Goal: Task Accomplishment & Management: Complete application form

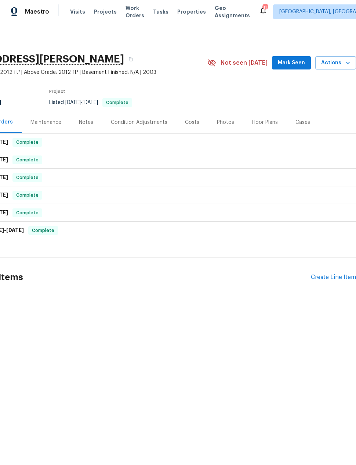
scroll to position [0, 59]
click at [319, 277] on div "Create Line Item" at bounding box center [333, 277] width 45 height 7
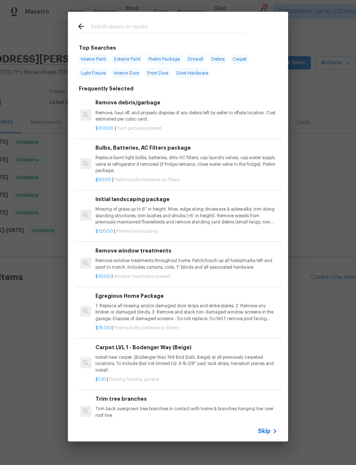
click at [102, 25] on input "text" at bounding box center [169, 27] width 156 height 11
click at [331, 232] on div "Top Searches Interior Paint Exterior Paint Prelim Package Drywall Debris Carpet…" at bounding box center [178, 226] width 356 height 453
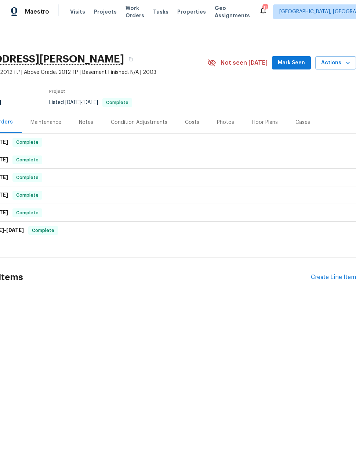
click at [334, 277] on div "Create Line Item" at bounding box center [333, 277] width 45 height 7
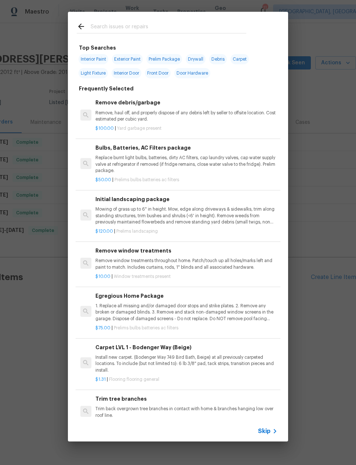
click at [202, 22] on input "text" at bounding box center [169, 27] width 156 height 11
type input "Drywall"
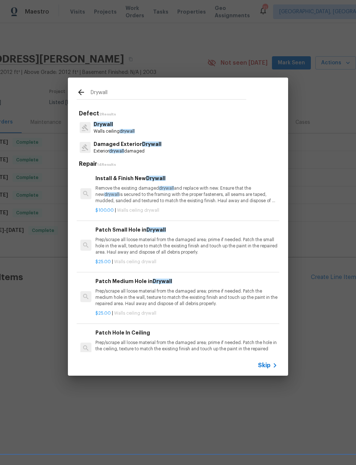
click at [134, 127] on p "Drywall" at bounding box center [114, 124] width 41 height 8
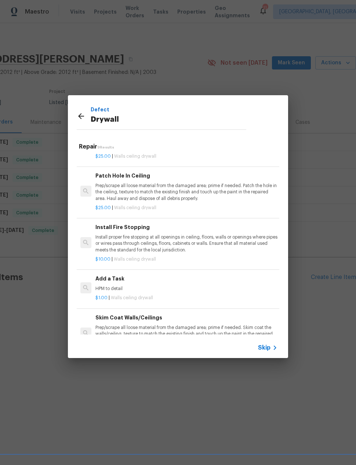
scroll to position [156, 0]
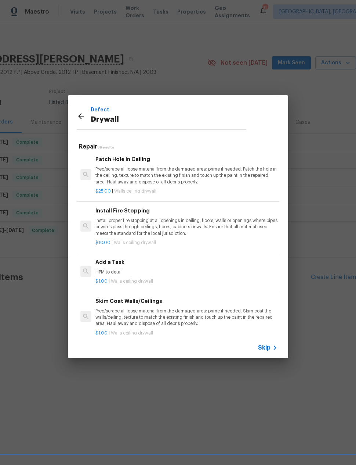
click at [184, 272] on p "HPM to detail" at bounding box center [186, 272] width 182 height 6
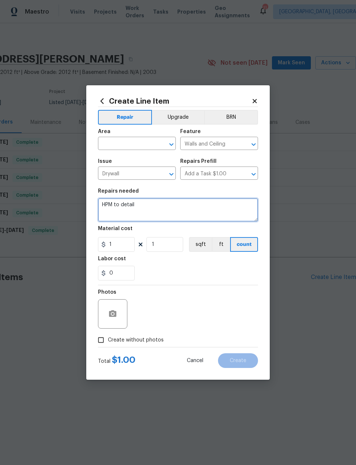
click at [174, 205] on textarea "HPM to detail" at bounding box center [178, 210] width 160 height 24
click at [173, 205] on textarea "HPM to detail" at bounding box center [178, 210] width 160 height 24
click at [171, 209] on textarea "HPM to detail" at bounding box center [178, 210] width 160 height 24
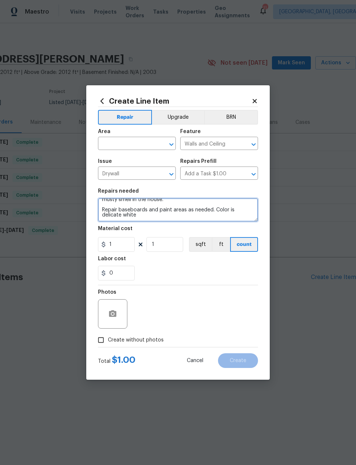
type textarea "Repair water damaged drywall Kitchen around refrigerator water supply Front bat…"
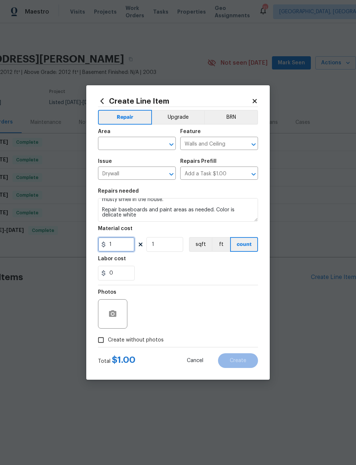
click at [118, 243] on input "1" at bounding box center [116, 244] width 37 height 15
click at [161, 241] on input "1" at bounding box center [165, 244] width 37 height 15
click at [116, 244] on input "100" at bounding box center [116, 244] width 37 height 15
type input "200"
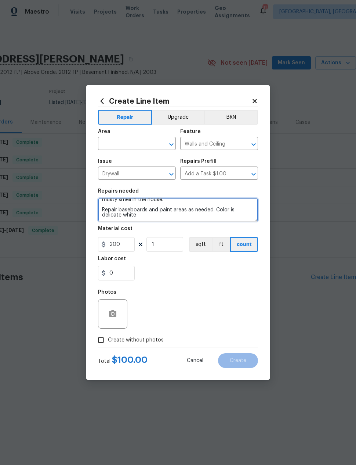
click at [127, 218] on textarea "Repair water damaged drywall Kitchen around refrigerator water supply Front bat…" at bounding box center [178, 210] width 160 height 24
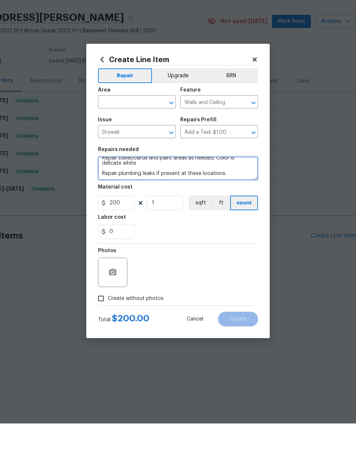
type textarea "Repair water damaged drywall Kitchen around refrigerator water supply Front bat…"
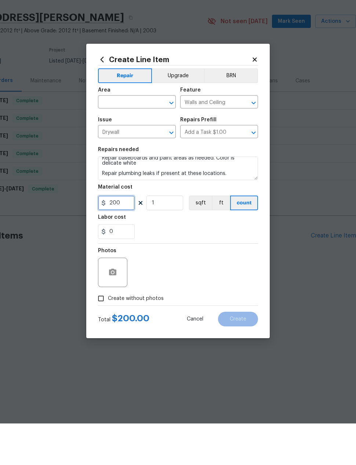
click at [119, 237] on input "200" at bounding box center [116, 244] width 37 height 15
click at [116, 237] on input "200" at bounding box center [116, 244] width 37 height 15
type input "300"
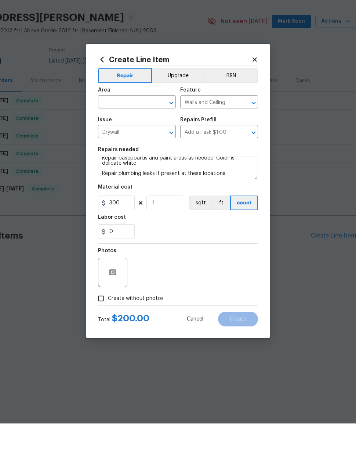
click at [229, 285] on div "Photos" at bounding box center [178, 309] width 160 height 48
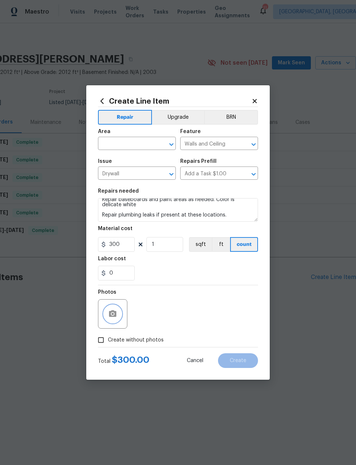
click at [114, 311] on icon "button" at bounding box center [112, 313] width 9 height 9
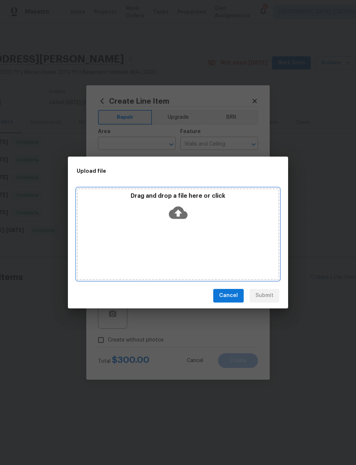
click at [179, 211] on icon at bounding box center [178, 212] width 19 height 19
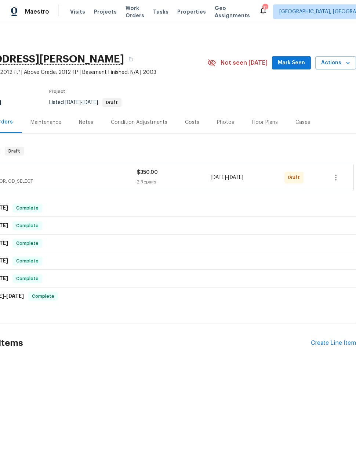
scroll to position [0, 59]
click at [339, 177] on icon "button" at bounding box center [336, 177] width 9 height 9
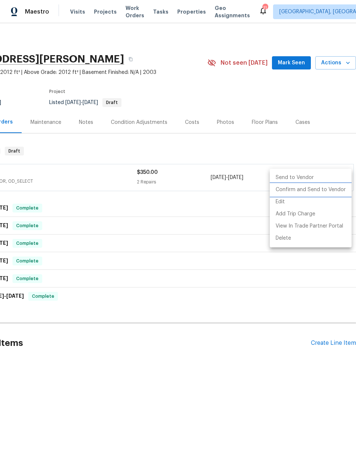
click at [301, 189] on li "Confirm and Send to Vendor" at bounding box center [311, 190] width 82 height 12
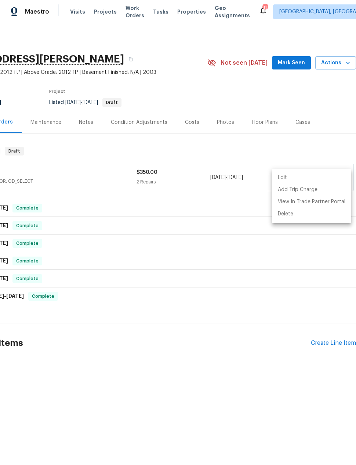
click at [345, 66] on div at bounding box center [178, 232] width 356 height 465
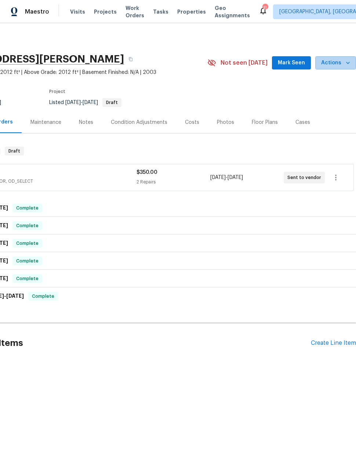
click at [339, 66] on span "Actions" at bounding box center [335, 62] width 29 height 9
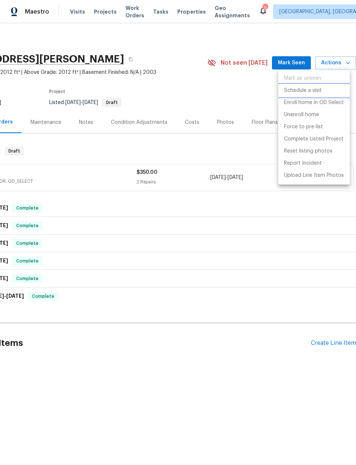
click at [314, 91] on p "Schedule a visit" at bounding box center [303, 91] width 38 height 8
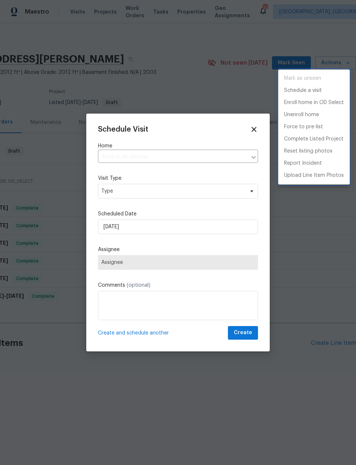
type input "3013 S 102nd Ln, Tolleson, AZ 85353"
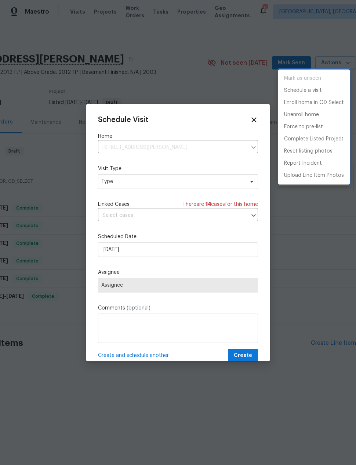
click at [165, 253] on div at bounding box center [178, 232] width 356 height 465
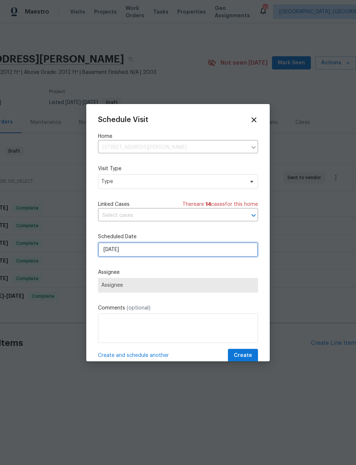
click at [154, 257] on input "8/12/2025" at bounding box center [178, 249] width 160 height 15
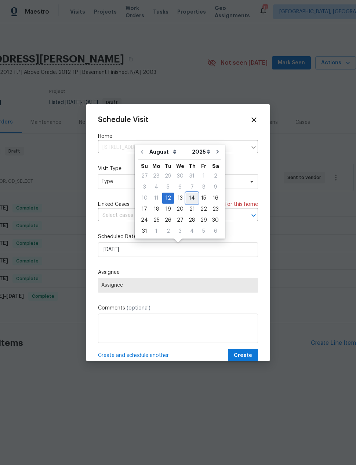
click at [191, 199] on div "14" at bounding box center [192, 198] width 12 height 10
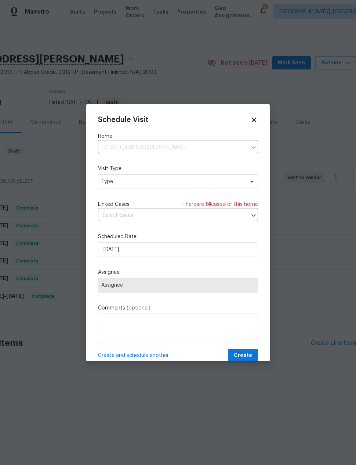
type input "8/14/2025"
click at [156, 288] on span "Assignee" at bounding box center [177, 285] width 153 height 6
click at [140, 285] on span "Assignee" at bounding box center [177, 285] width 153 height 6
click at [191, 184] on span "Type" at bounding box center [172, 181] width 143 height 7
type input "Pro"
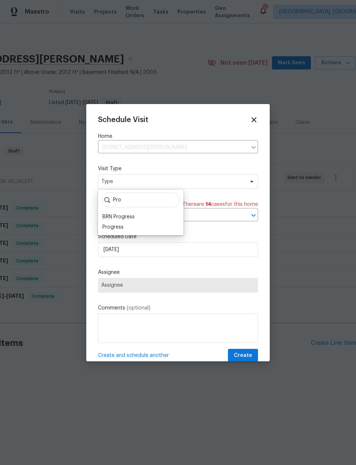
click at [121, 230] on div "Progress" at bounding box center [112, 226] width 21 height 7
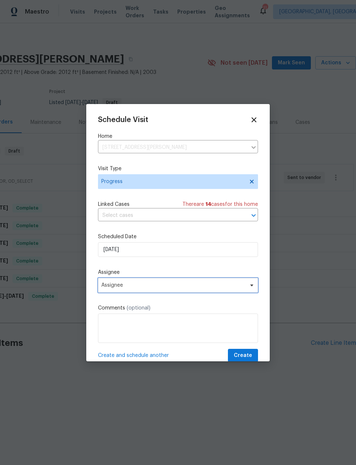
click at [142, 290] on span "Assignee" at bounding box center [178, 285] width 160 height 15
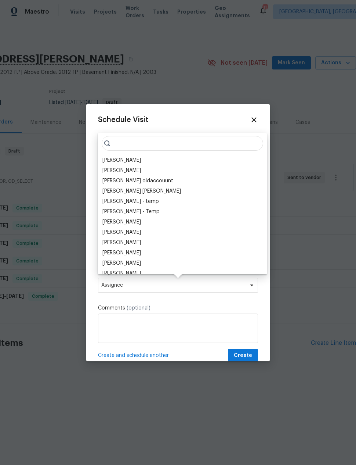
click at [126, 161] on div "[PERSON_NAME]" at bounding box center [121, 159] width 39 height 7
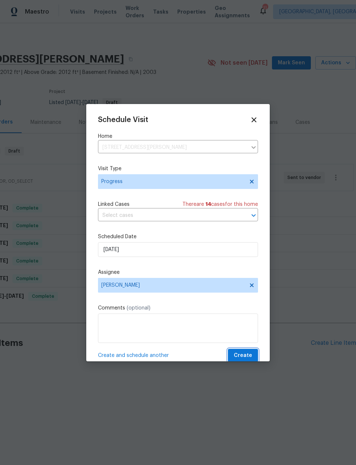
click at [246, 357] on span "Create" at bounding box center [243, 355] width 18 height 9
